Goal: Information Seeking & Learning: Learn about a topic

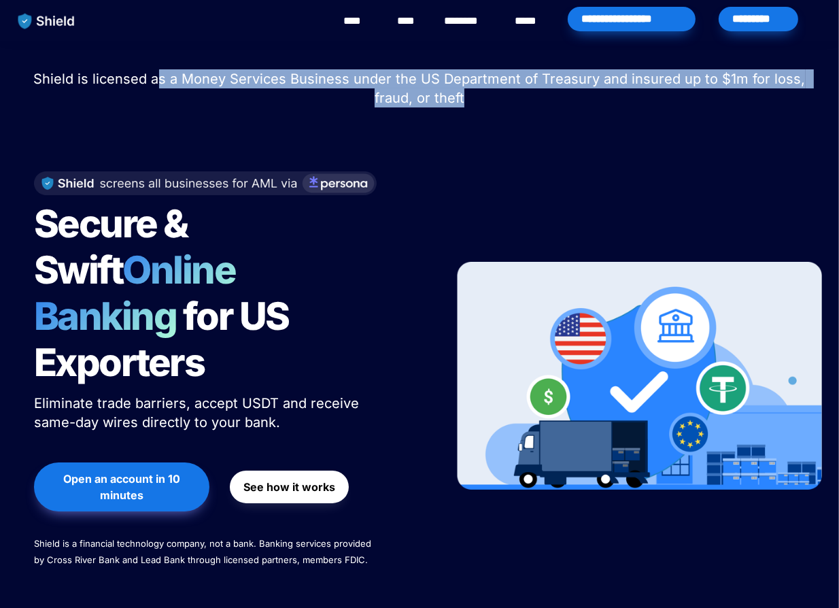
drag, startPoint x: 139, startPoint y: 80, endPoint x: 503, endPoint y: 36, distance: 366.4
click at [549, 104] on p "Shield is licensed as a Money Services Business under the US Department of Trea…" at bounding box center [419, 89] width 805 height 44
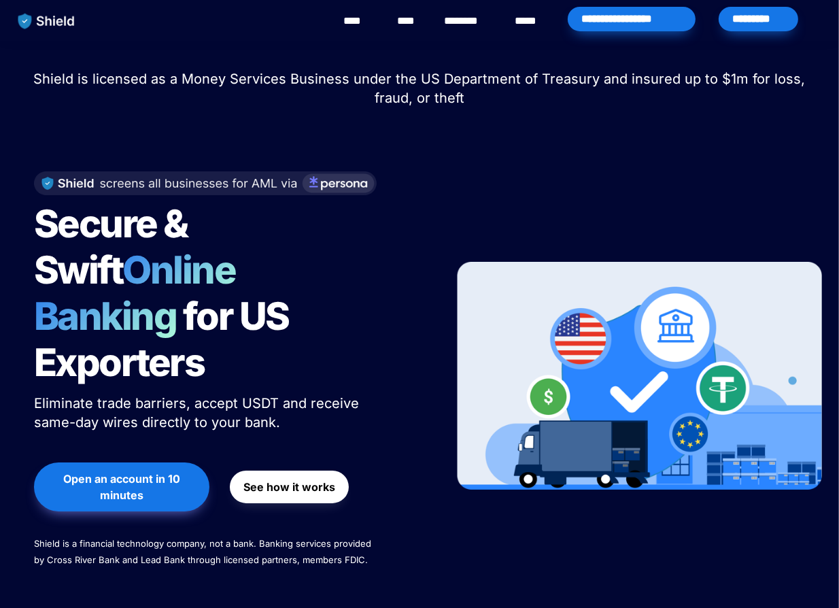
click at [144, 228] on span "Secure & Swift" at bounding box center [114, 247] width 160 height 92
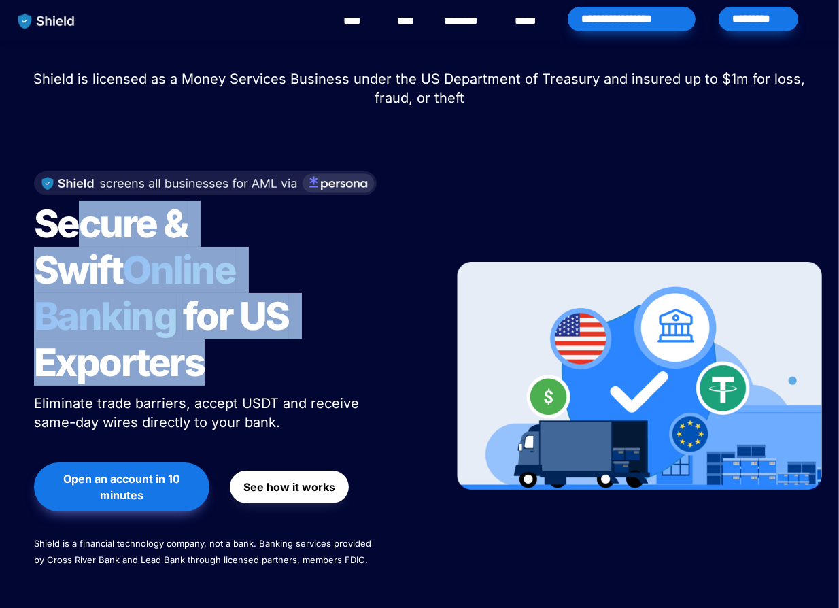
drag, startPoint x: 68, startPoint y: 227, endPoint x: 311, endPoint y: 307, distance: 255.7
click at [311, 307] on h1 "Secure & Swift Online Banking for US Exporters" at bounding box center [204, 293] width 340 height 196
click at [285, 302] on h1 "Secure & Swift Online Banking for US Exporters" at bounding box center [204, 293] width 340 height 196
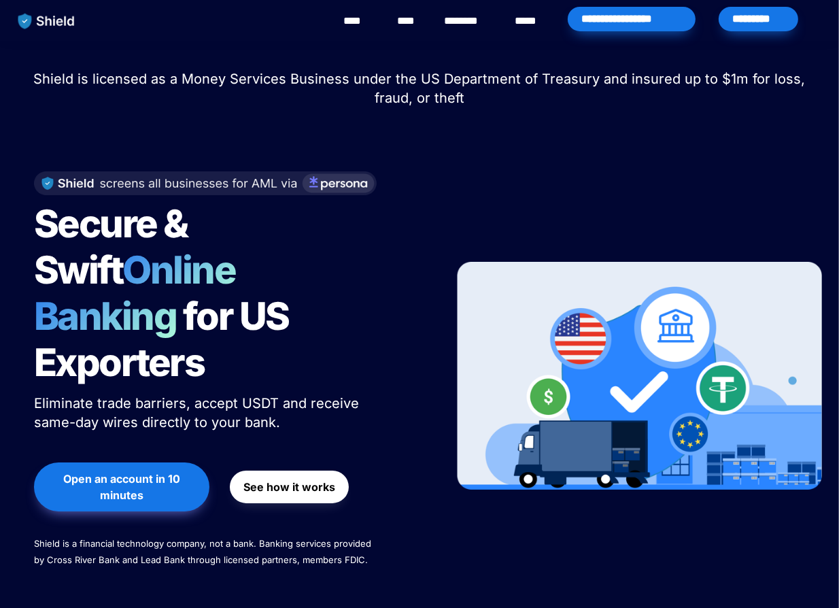
click at [363, 22] on link "****" at bounding box center [358, 21] width 31 height 16
click at [476, 21] on link "********" at bounding box center [468, 21] width 48 height 16
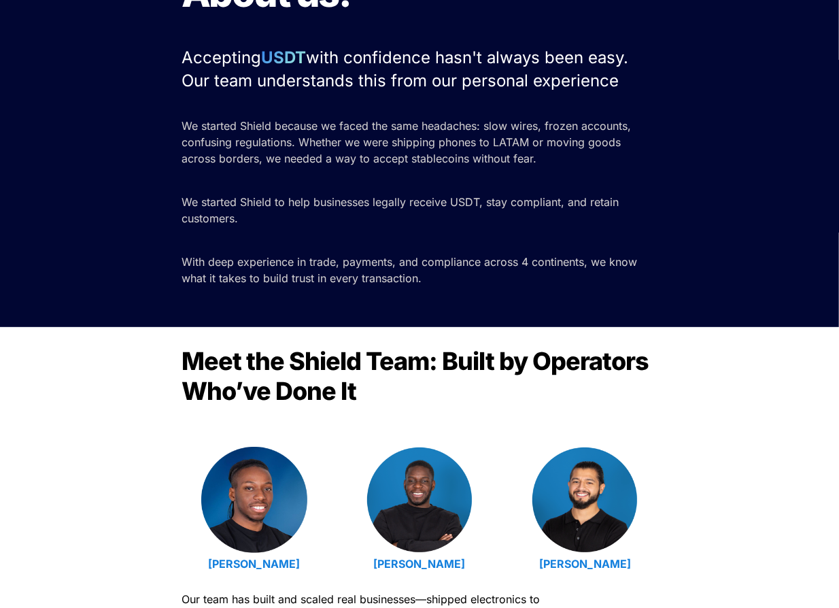
scroll to position [309, 0]
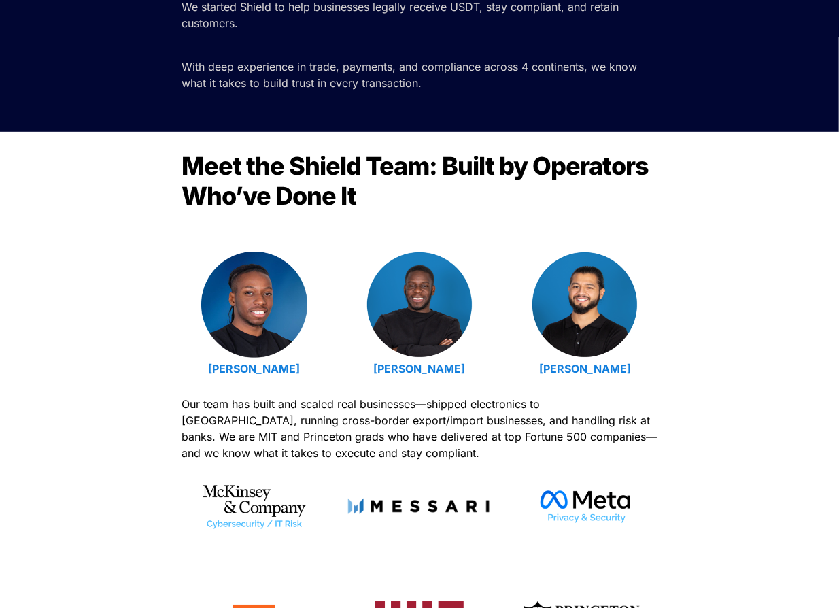
drag, startPoint x: 501, startPoint y: 373, endPoint x: 205, endPoint y: 377, distance: 295.2
click at [205, 377] on div "Emmanuel Udotong Isaiah Udotong Luis Carchi" at bounding box center [420, 316] width 476 height 128
click at [207, 402] on span "Our team has built and scaled real businesses—shipped electronics to Latin Amer…" at bounding box center [421, 428] width 479 height 63
drag, startPoint x: 199, startPoint y: 364, endPoint x: 324, endPoint y: 367, distance: 125.2
click at [324, 367] on p "Emmanuel Udotong" at bounding box center [254, 369] width 145 height 22
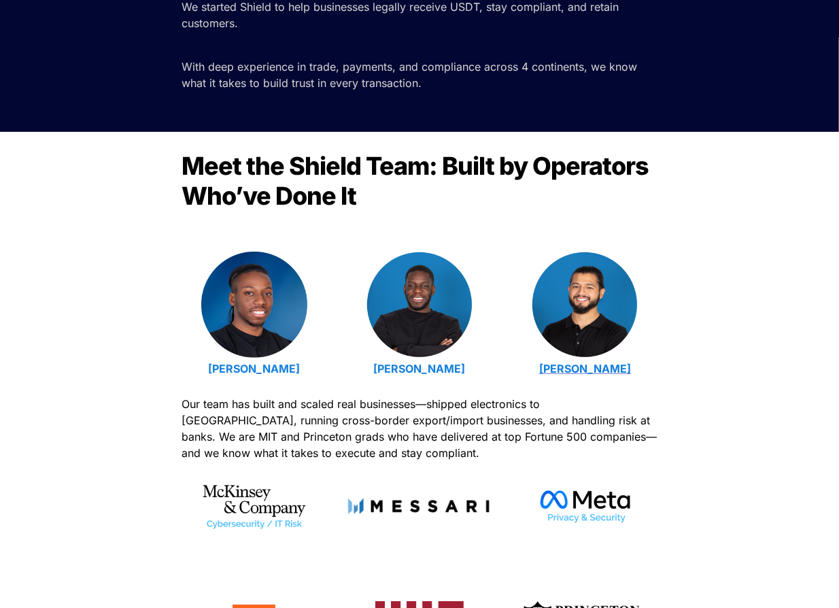
drag, startPoint x: 479, startPoint y: 369, endPoint x: 556, endPoint y: 371, distance: 76.9
click at [377, 374] on p "Isaiah Udotong" at bounding box center [419, 369] width 145 height 22
drag, startPoint x: 722, startPoint y: 367, endPoint x: 545, endPoint y: 373, distance: 176.2
click at [545, 373] on div "Meet the Shield Team: Built by Operators Who’ve Done It Emmanuel Udotong Isaiah…" at bounding box center [419, 425] width 839 height 587
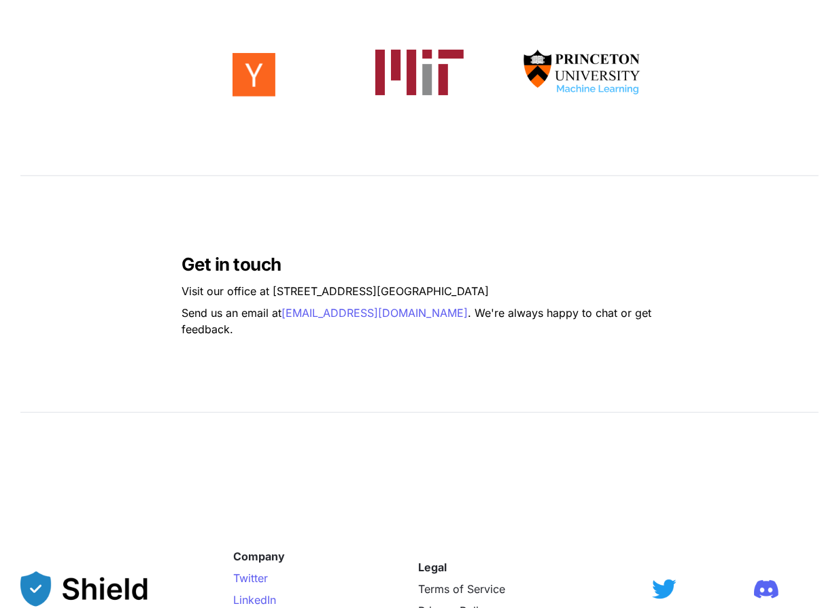
scroll to position [865, 0]
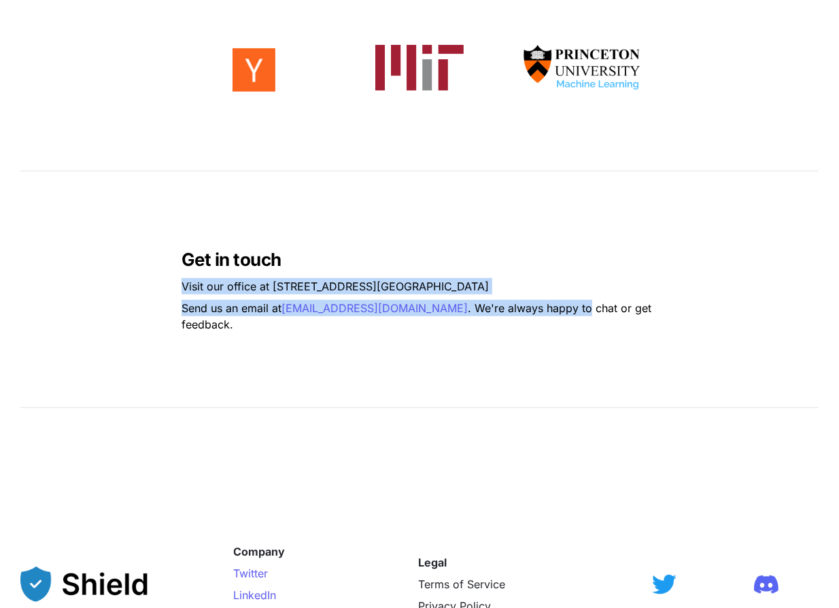
drag, startPoint x: 521, startPoint y: 313, endPoint x: 112, endPoint y: 287, distance: 409.5
click at [112, 287] on div "Get in touch Visit our office at 2608 NW 72nd Ave, Miami, FL 33122 Send us an e…" at bounding box center [419, 289] width 839 height 218
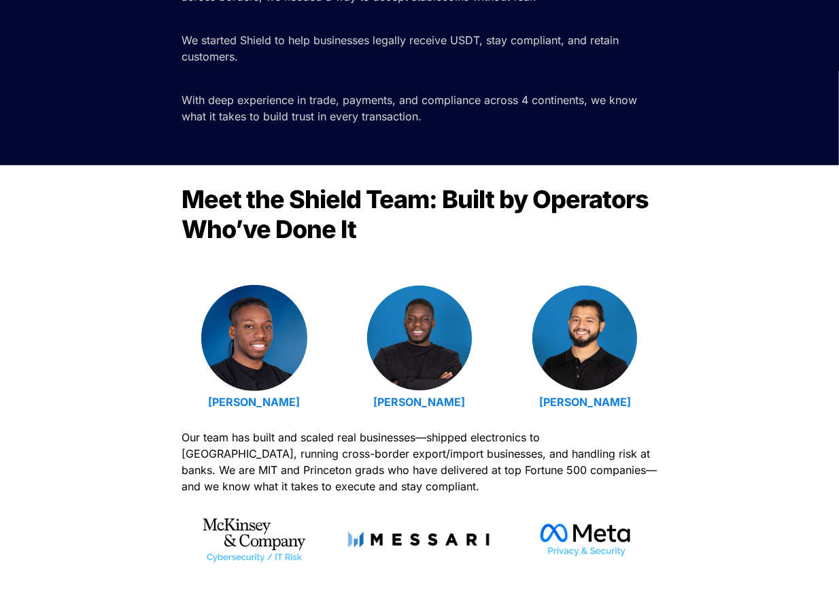
scroll to position [0, 0]
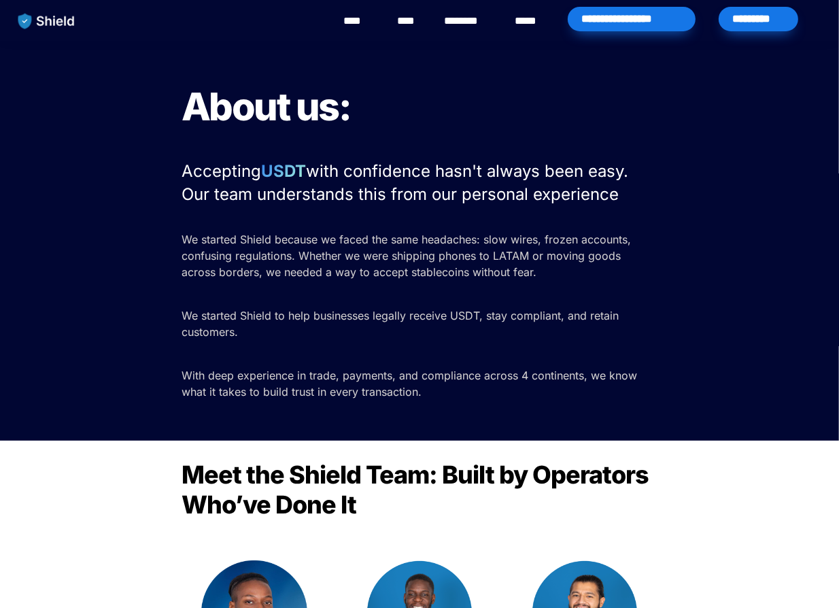
click at [441, 157] on p "Accepting USDT with confidence hasn't always been easy. Our team understands th…" at bounding box center [420, 182] width 476 height 51
